Goal: Communication & Community: Answer question/provide support

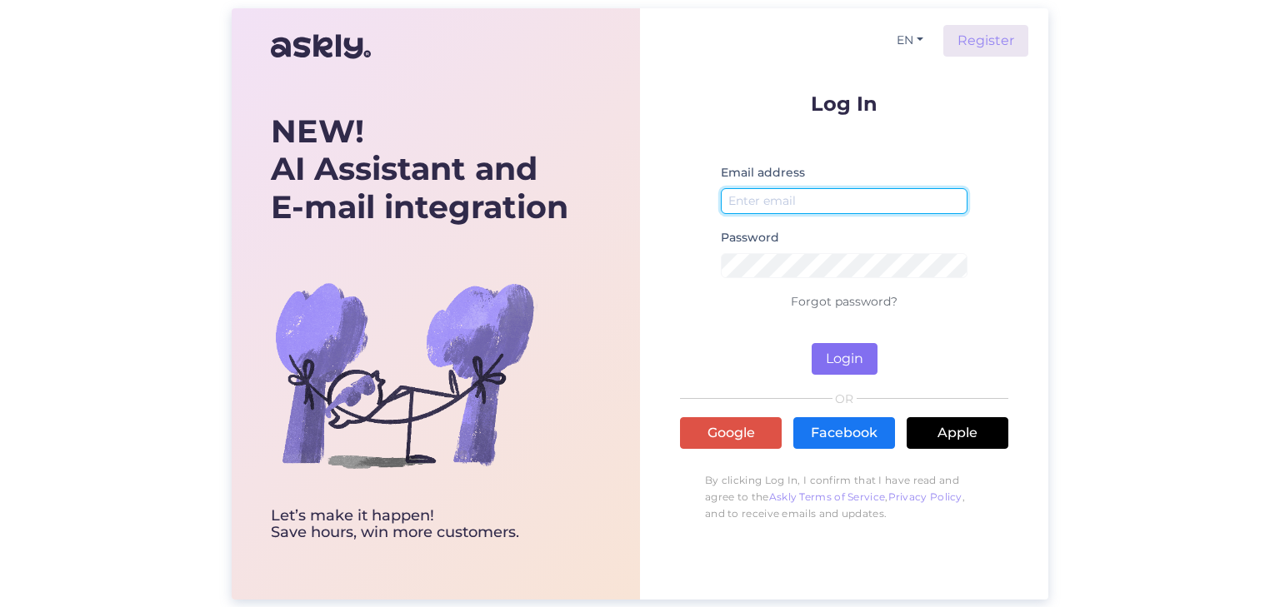
type input "[EMAIL_ADDRESS][DOMAIN_NAME]"
click at [840, 361] on button "Login" at bounding box center [845, 359] width 66 height 32
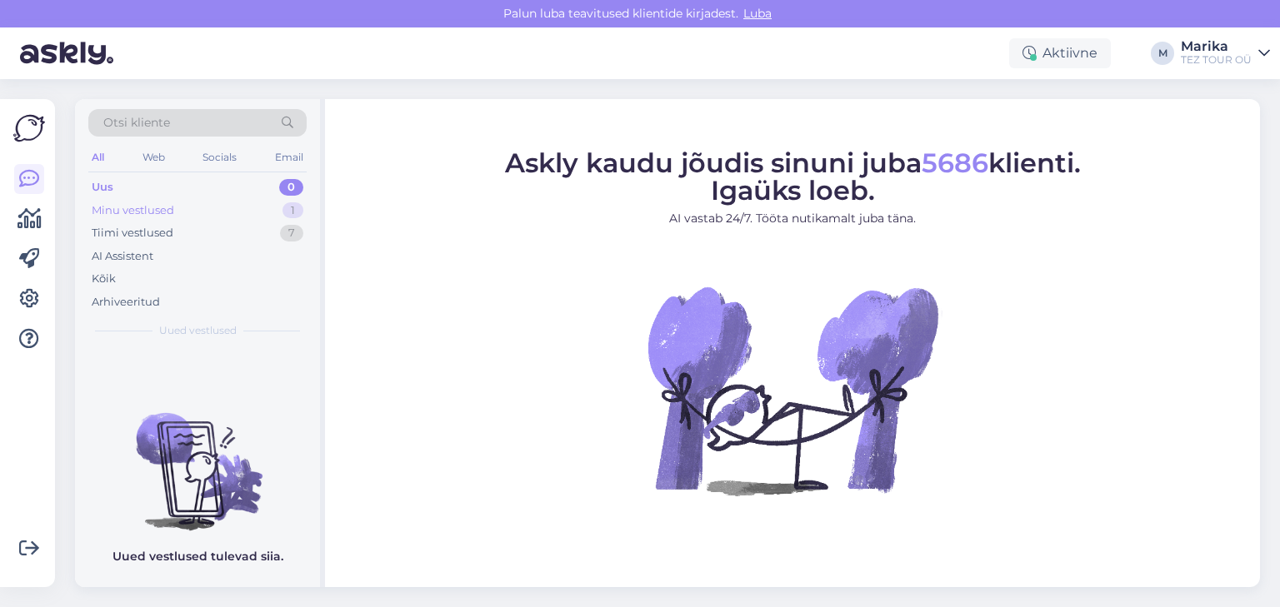
click at [167, 202] on div "Minu vestlused" at bounding box center [133, 210] width 82 height 17
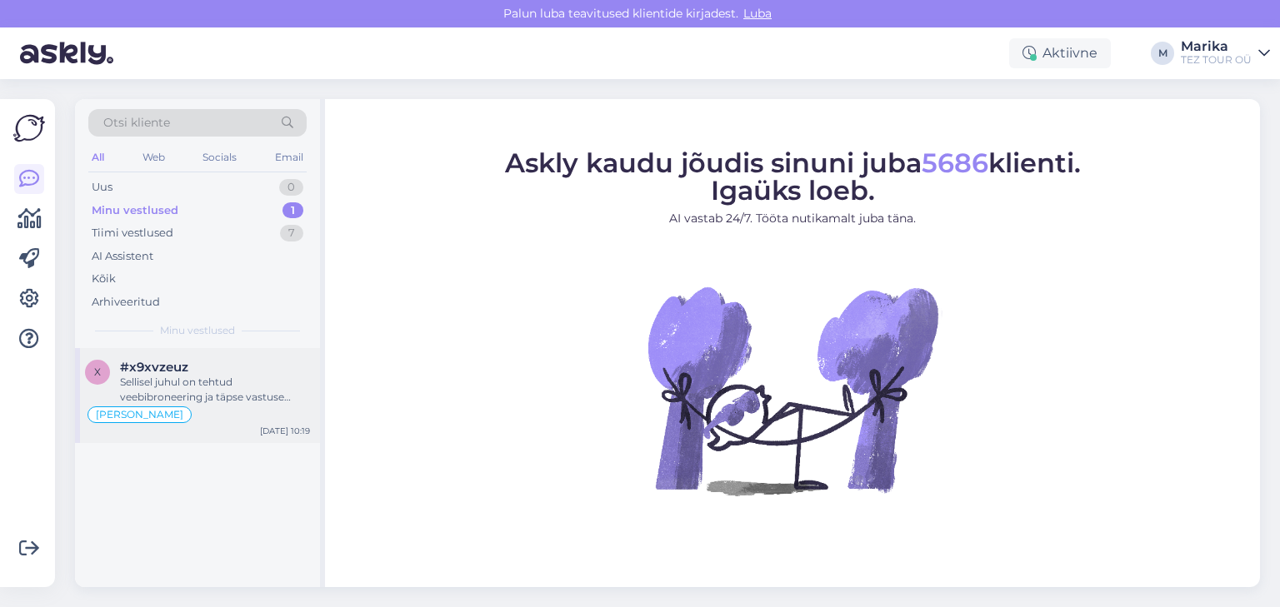
click at [239, 377] on div "Sellisel juhul on tehtud veebibroneering ja täpse vastuse saamiseks küsimusele …" at bounding box center [215, 390] width 190 height 30
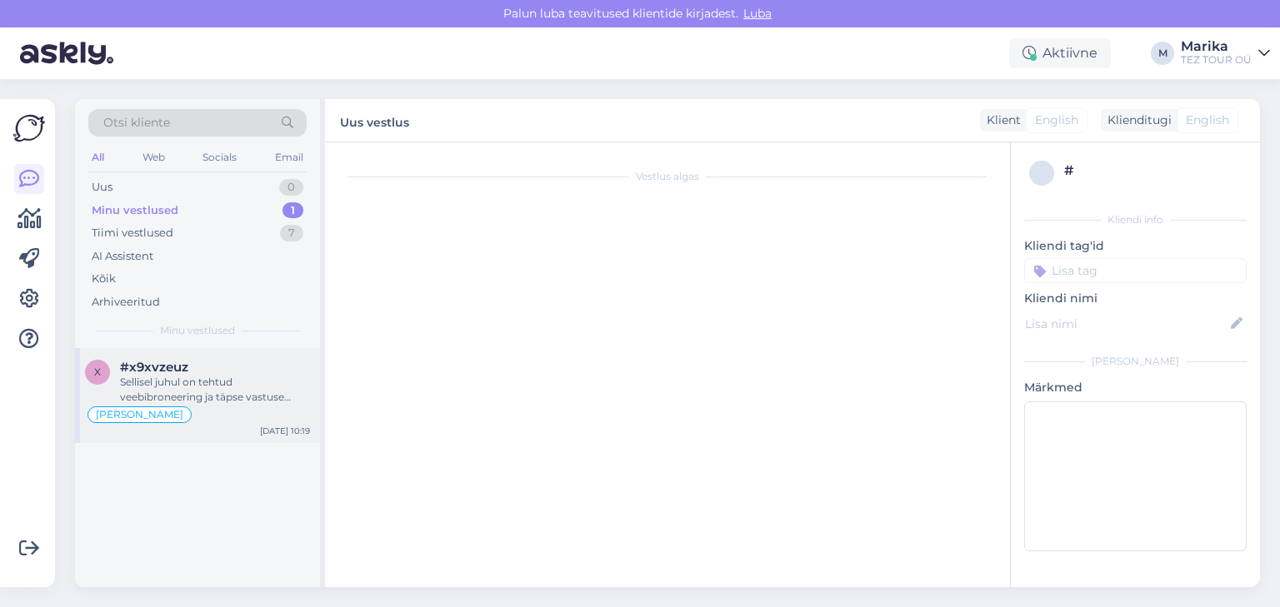
scroll to position [338, 0]
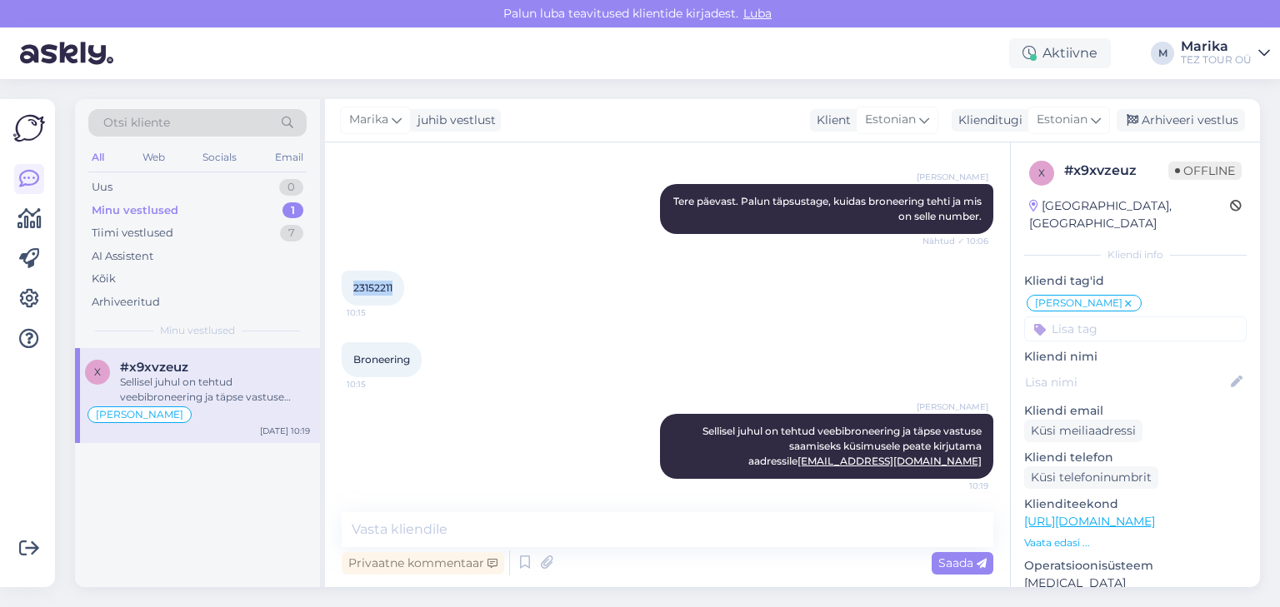
drag, startPoint x: 395, startPoint y: 283, endPoint x: 334, endPoint y: 291, distance: 61.3
click at [334, 291] on div "Vestlus algas [DATE] Palun kinnitage et lapse turvaiste on ka autos. Lugesin lä…" at bounding box center [667, 364] width 685 height 445
copy span "23152211"
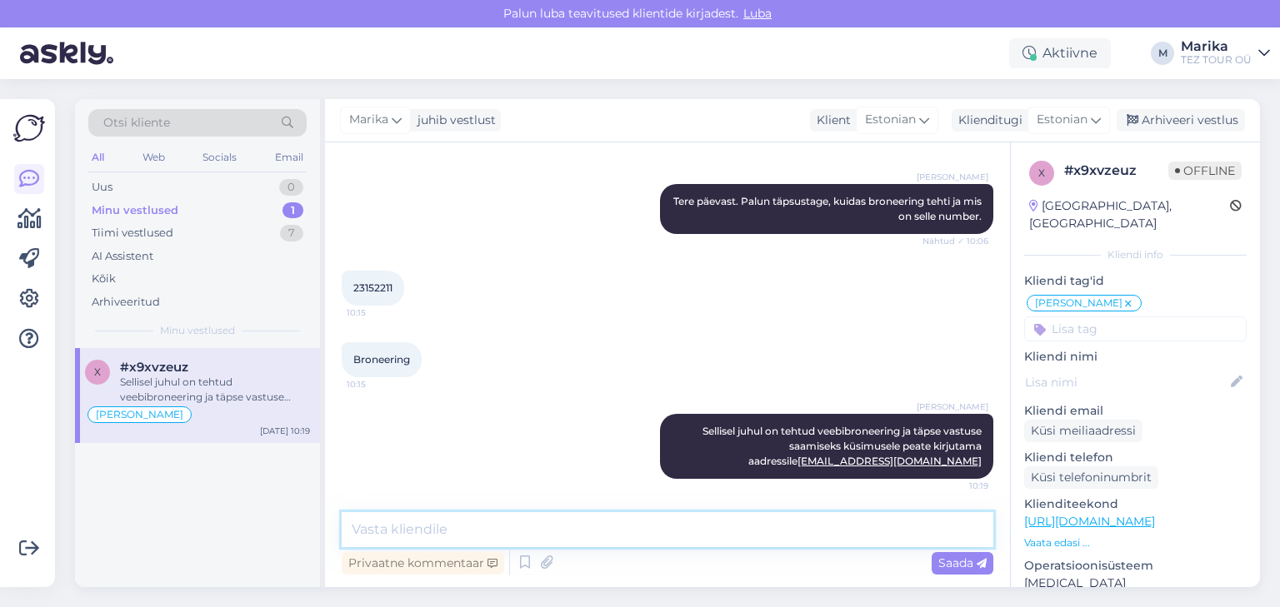
click at [574, 522] on textarea at bounding box center [668, 529] width 652 height 35
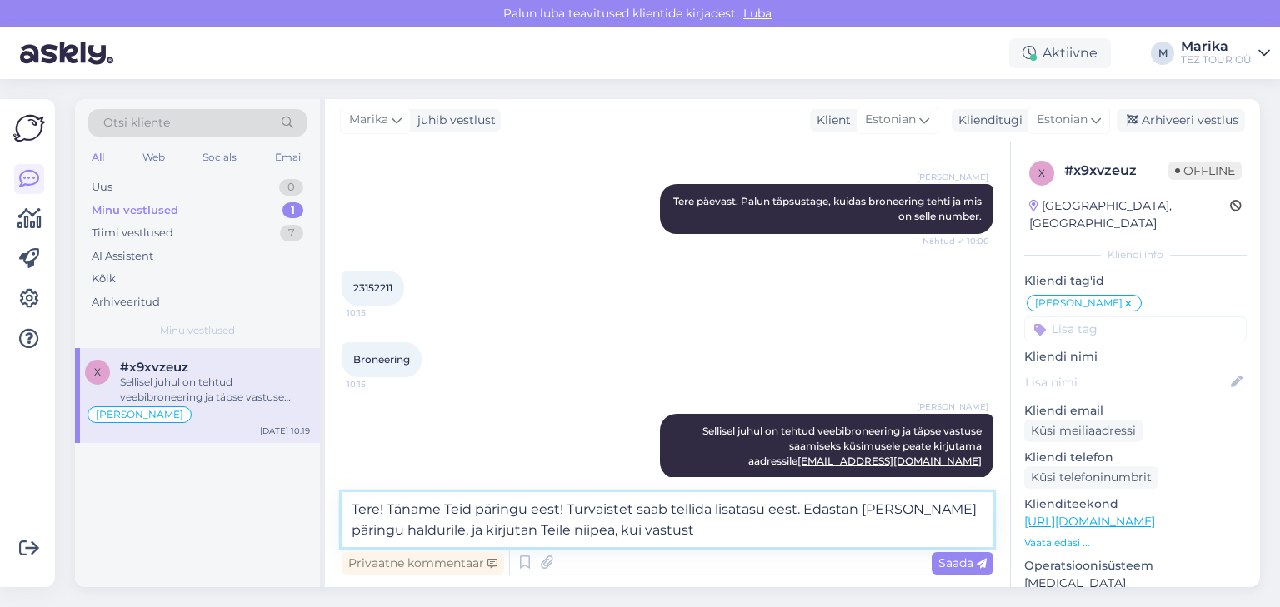
click at [521, 527] on textarea "Tere! Täname Teid päringu eest! Turvaistet saab tellida lisatasu eest. Edastan …" at bounding box center [668, 519] width 652 height 55
click at [690, 530] on textarea "Tere! Täname Teid päringu eest! Turvaistet saab tellida lisatasu eest. Edastan …" at bounding box center [668, 519] width 652 height 55
type textarea "Tere! Täname Teid päringu eest! Turvaistet saab tellida lisatasu eest. Edastan …"
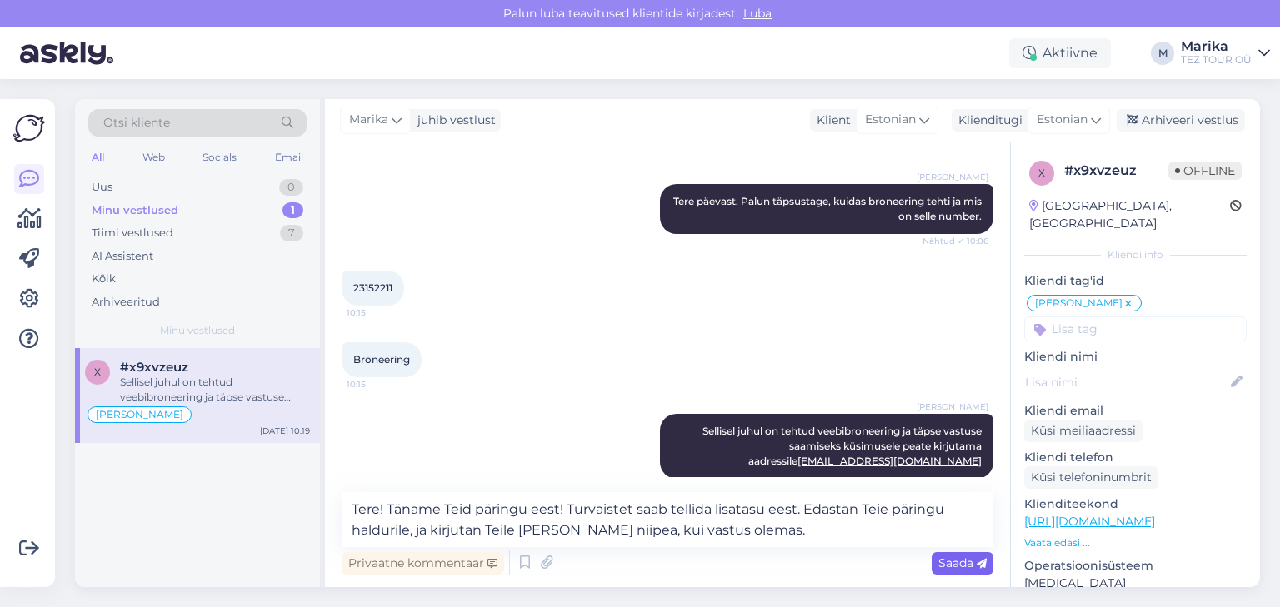
click at [965, 564] on span "Saada" at bounding box center [962, 563] width 48 height 15
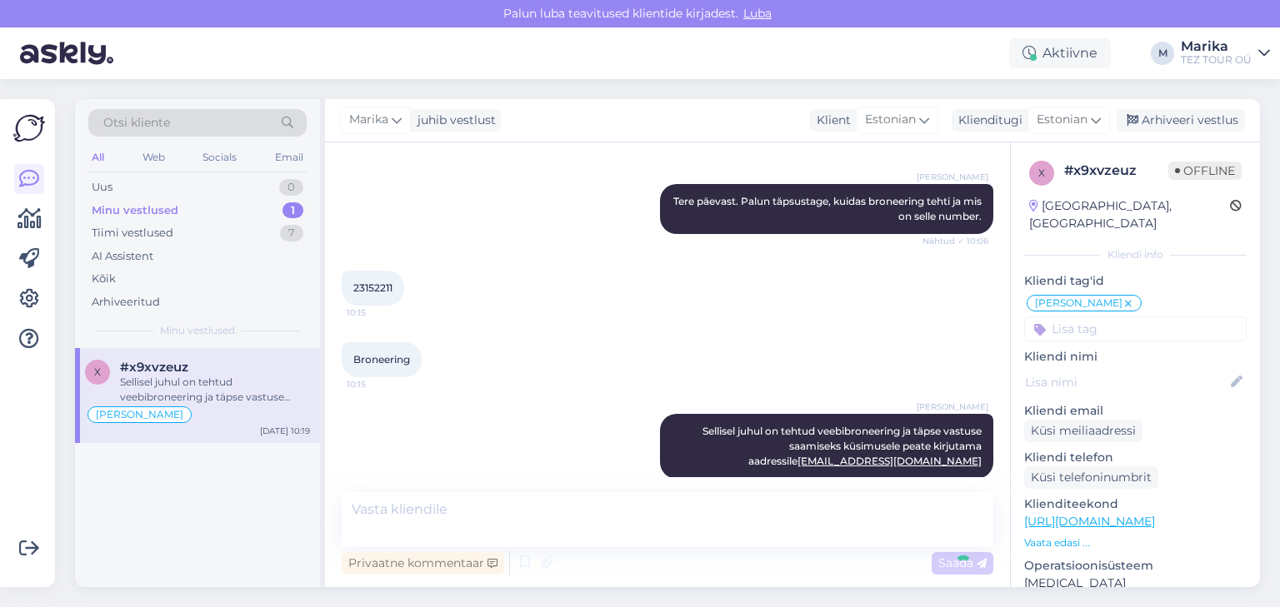
scroll to position [475, 0]
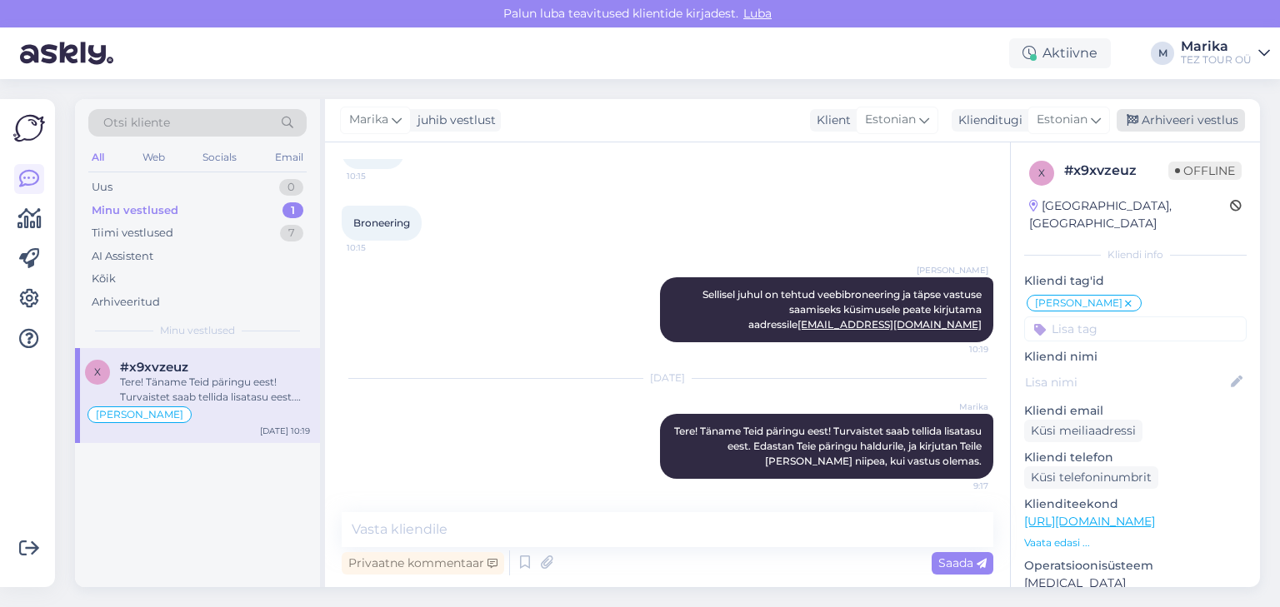
click at [1173, 119] on div "Arhiveeri vestlus" at bounding box center [1181, 120] width 128 height 22
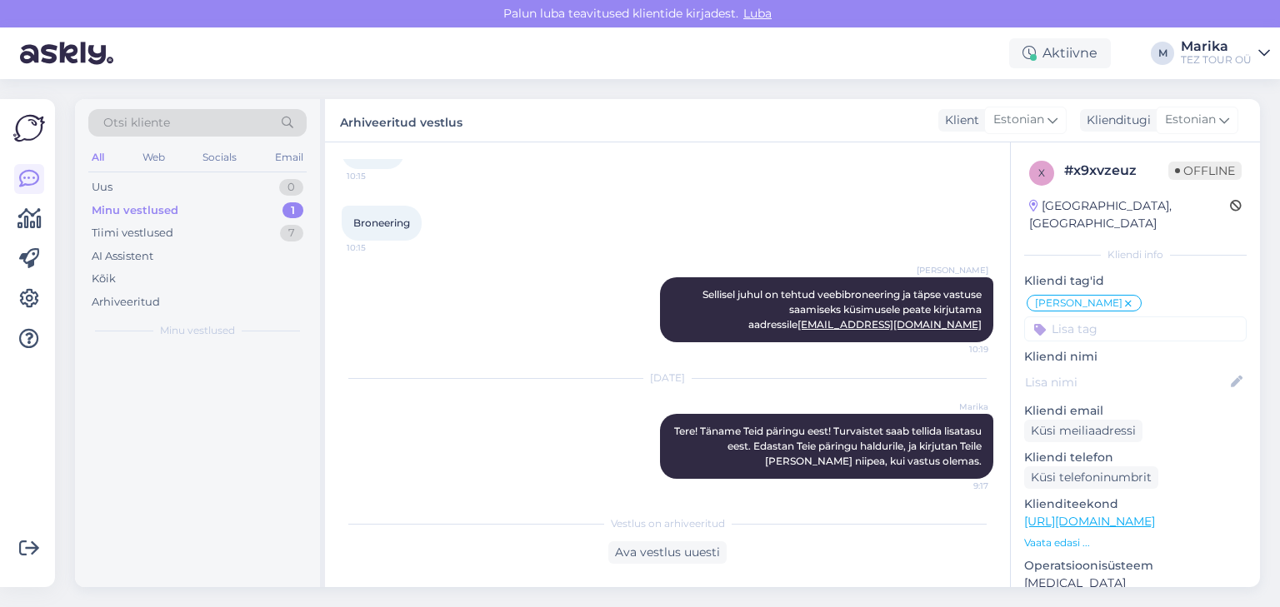
scroll to position [480, 0]
